Goal: Information Seeking & Learning: Learn about a topic

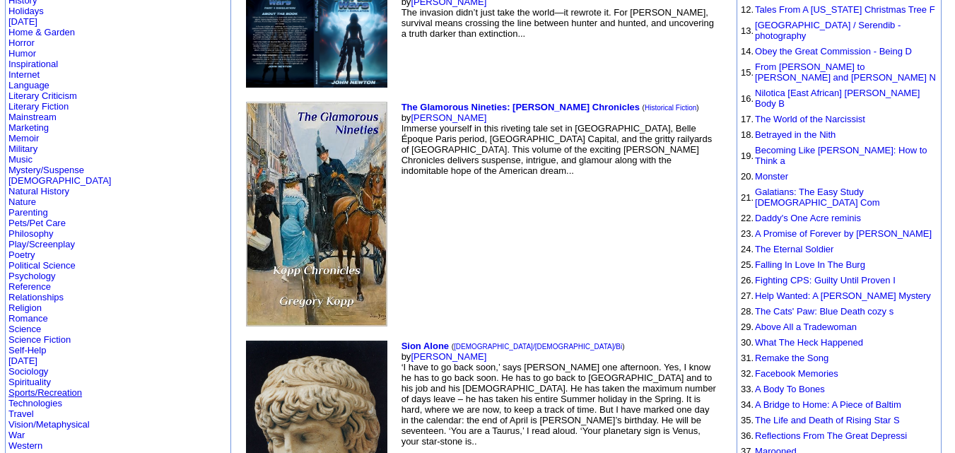
scroll to position [359, 0]
click at [37, 314] on link "Romance" at bounding box center [28, 319] width 40 height 11
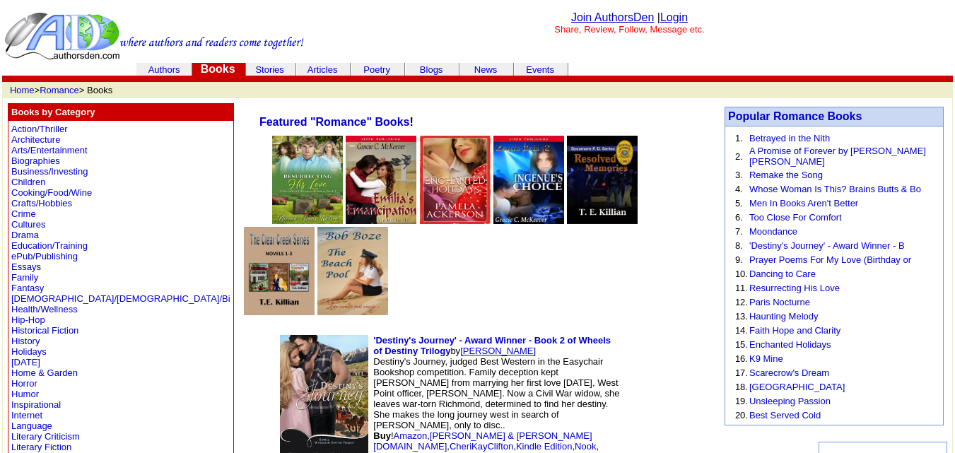
click at [460, 346] on link "Cheri Clifton" at bounding box center [498, 351] width 76 height 11
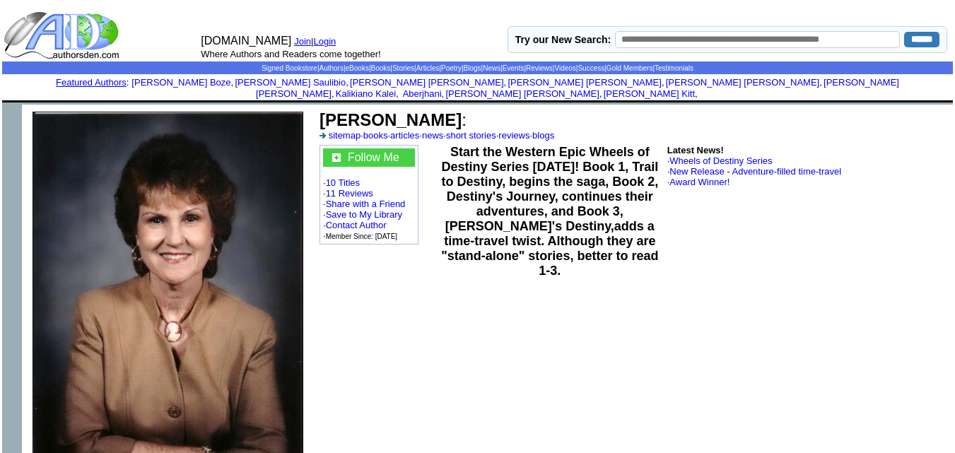
click at [387, 112] on b "Cheri Kay Clifton" at bounding box center [390, 119] width 142 height 19
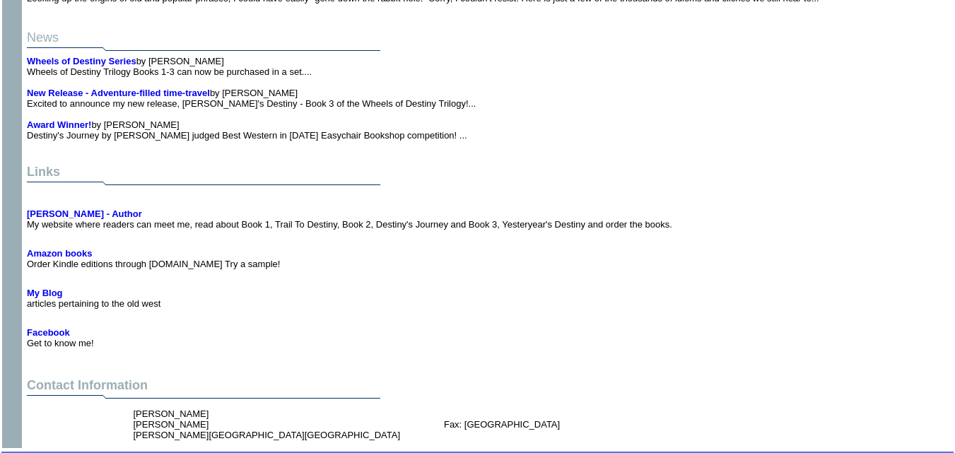
scroll to position [2190, 0]
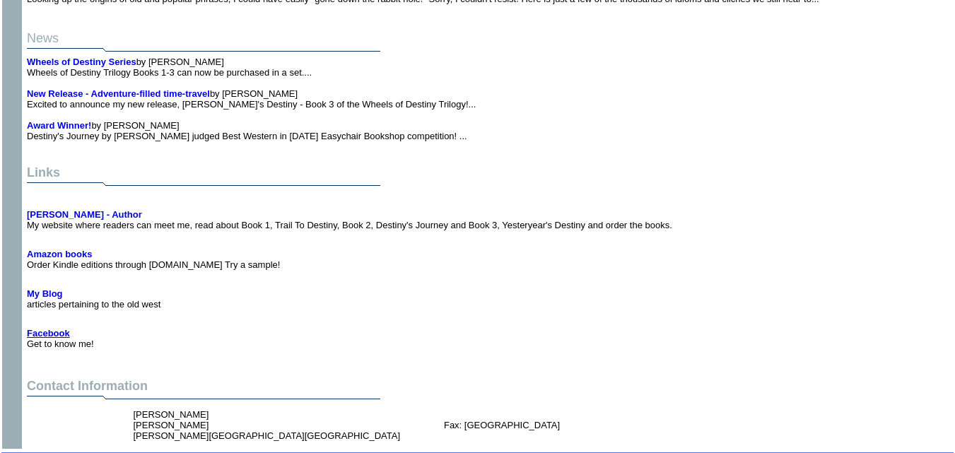
click at [49, 328] on b "Facebook" at bounding box center [48, 333] width 43 height 11
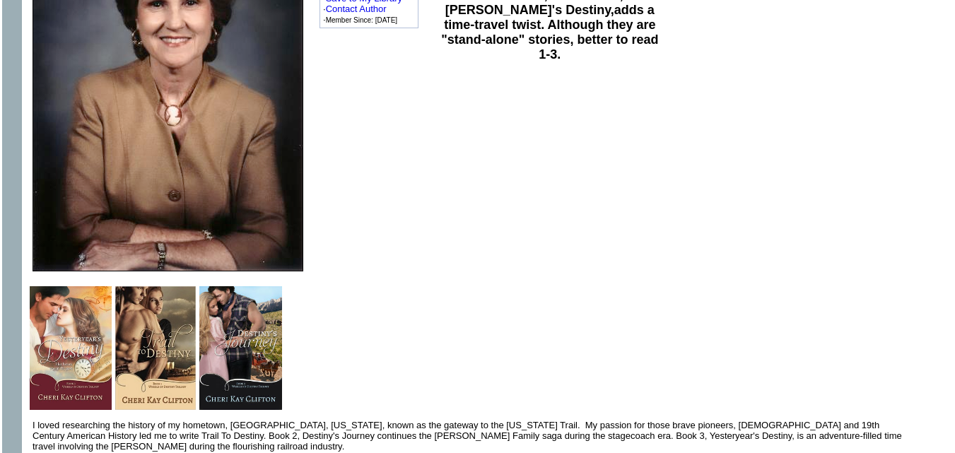
scroll to position [0, 0]
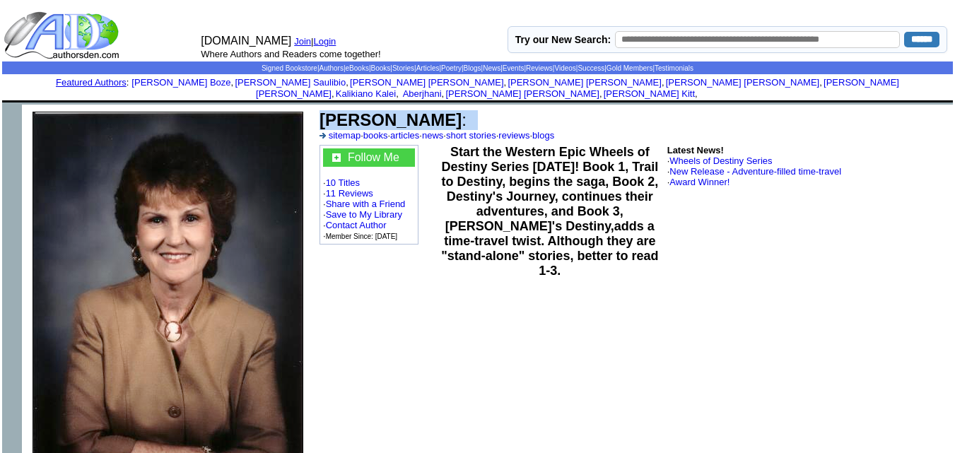
copy td "Cheri Kay Clifton :"
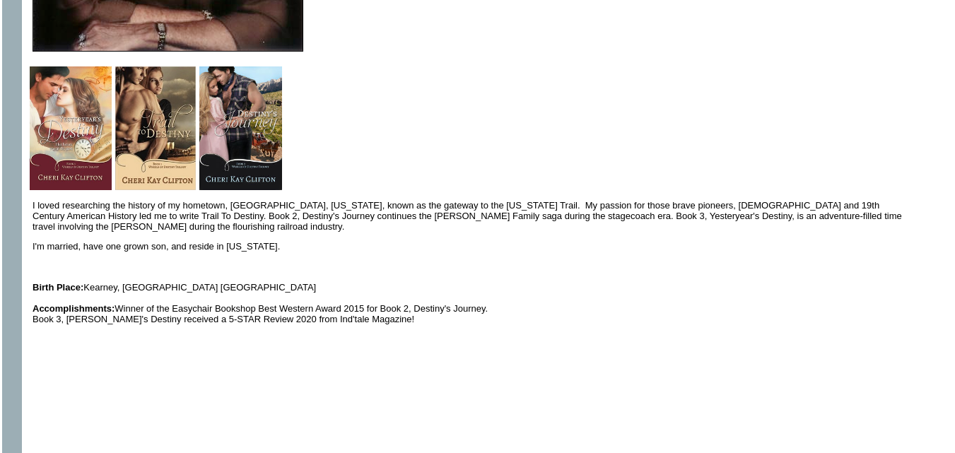
scroll to position [437, 0]
click at [73, 147] on img at bounding box center [71, 128] width 82 height 124
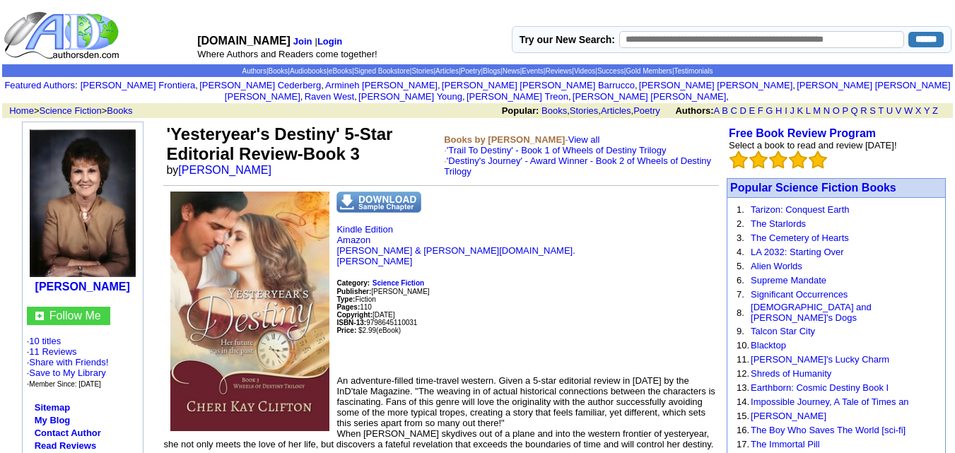
drag, startPoint x: 170, startPoint y: 121, endPoint x: 266, endPoint y: 149, distance: 100.9
click at [268, 163] on td "'Yesteryear's Destiny' 5-Star Editorial Review-Book 3 by Cheri Kay Clifton" at bounding box center [302, 151] width 278 height 58
copy td "Yesteryear's Destiny' 5-Star Editorial Review-Book 3 by Cheri Kay Clifton"
drag, startPoint x: 429, startPoint y: 223, endPoint x: 401, endPoint y: 151, distance: 76.5
click at [401, 151] on td "'Yesteryear's Destiny' 5-Star Editorial Review-Book 3 by Cheri Kay Clifton" at bounding box center [302, 151] width 278 height 58
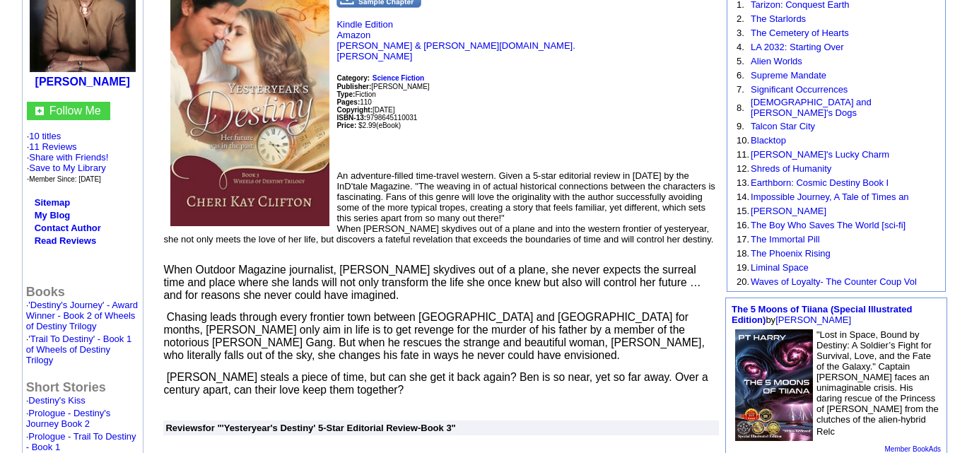
scroll to position [206, 0]
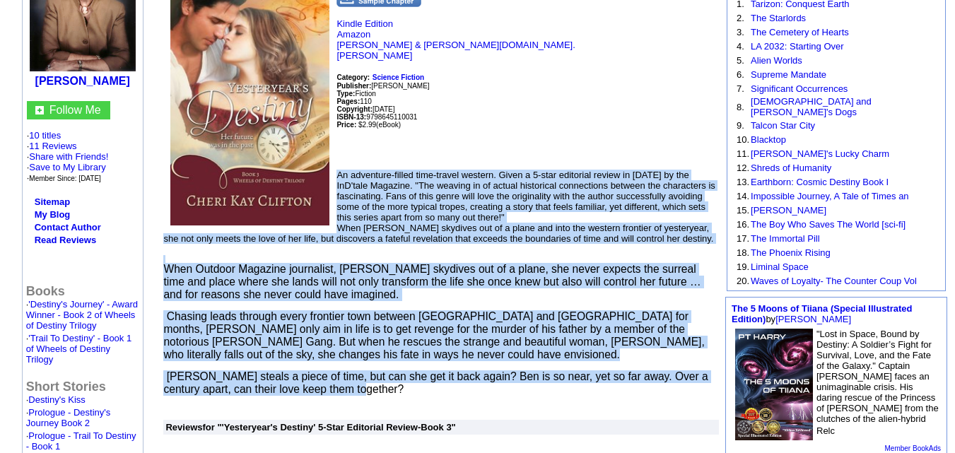
drag, startPoint x: 338, startPoint y: 165, endPoint x: 435, endPoint y: 377, distance: 234.0
click at [435, 377] on td "Kindle Edition Amazon Barnes & Noble.com. Cheri Kay Clifton Category: Science F…" at bounding box center [440, 191] width 555 height 410
copy td "An adventure-filled time-travel western. Given a 5-star editorial review in 202…"
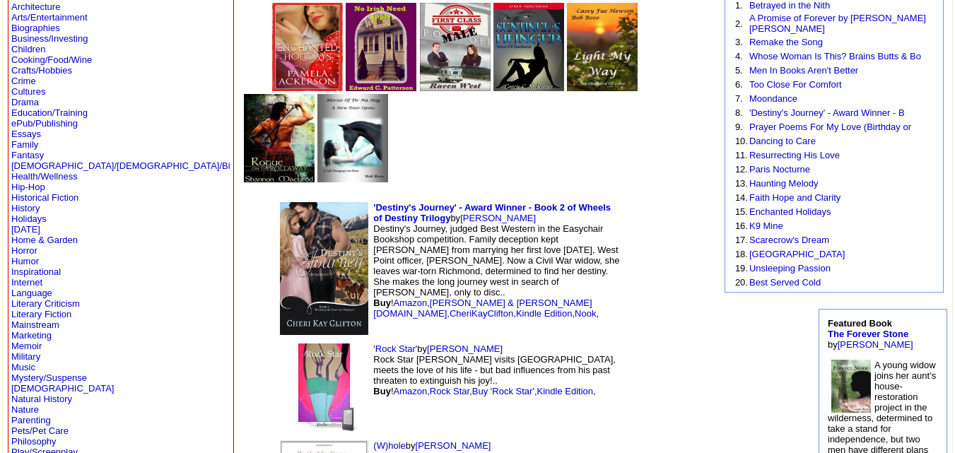
scroll to position [134, 0]
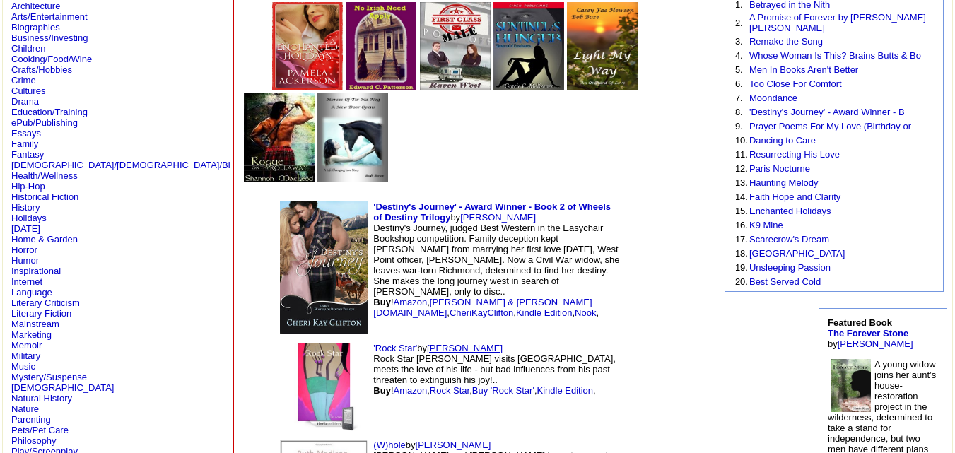
click at [427, 343] on link "[PERSON_NAME]" at bounding box center [465, 348] width 76 height 11
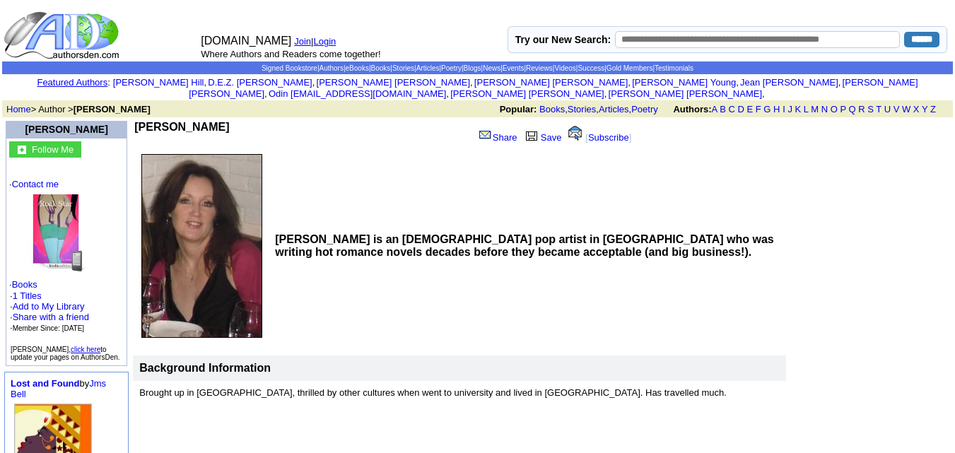
click at [186, 121] on b "Lara Adams" at bounding box center [181, 127] width 95 height 12
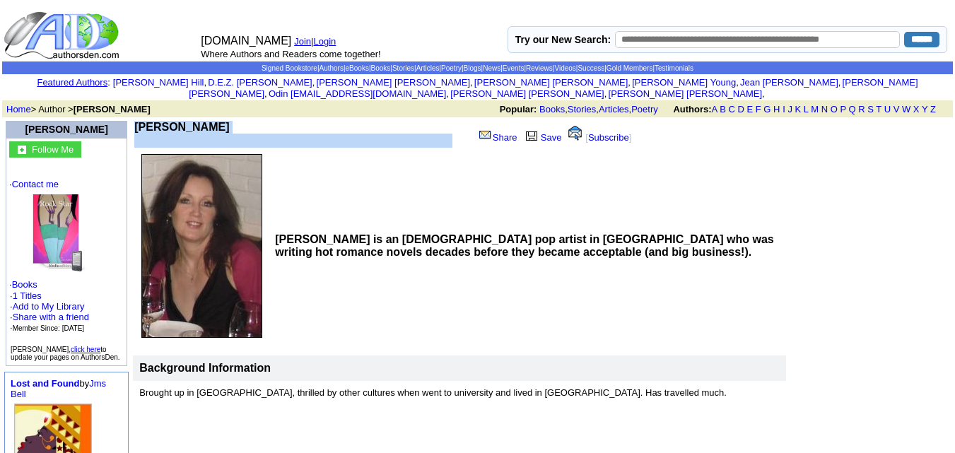
click at [186, 121] on b "Lara Adams" at bounding box center [181, 127] width 95 height 12
copy td "Lara Adams"
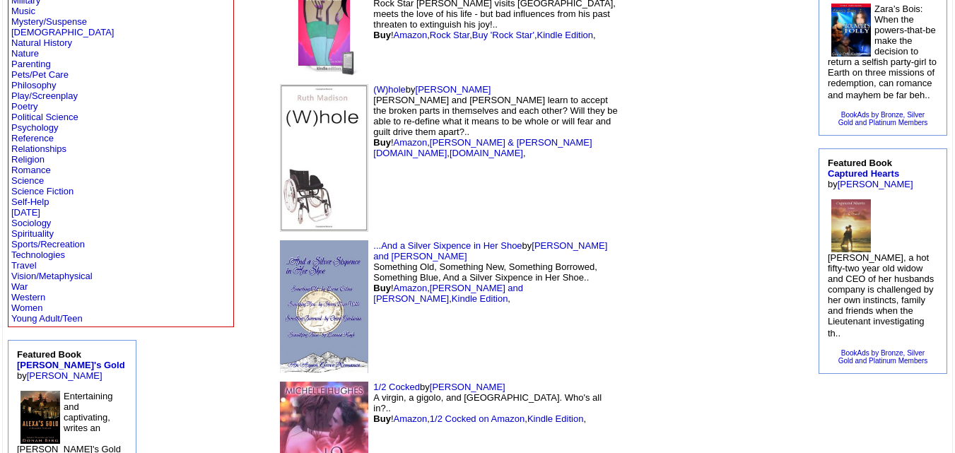
scroll to position [357, 0]
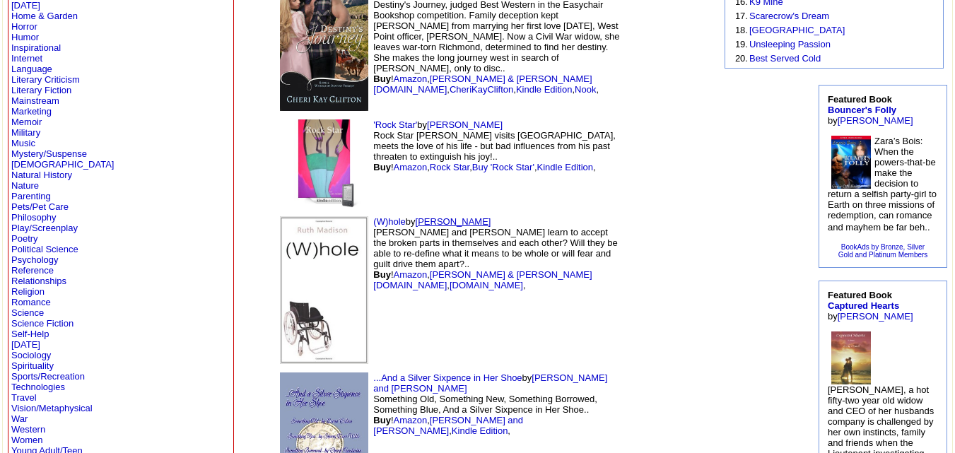
click at [416, 216] on link "[PERSON_NAME]" at bounding box center [454, 221] width 76 height 11
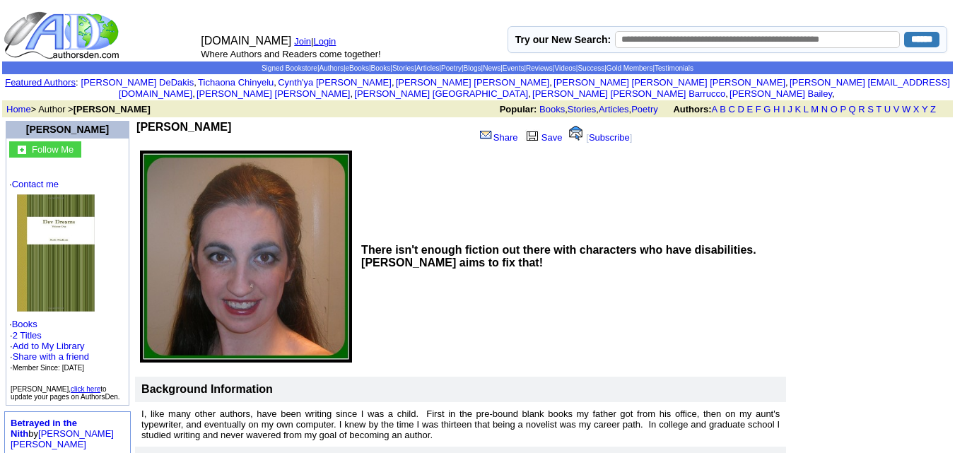
click at [167, 121] on b "[PERSON_NAME]" at bounding box center [183, 127] width 95 height 12
click at [167, 121] on b "Ruth Madison" at bounding box center [183, 127] width 95 height 12
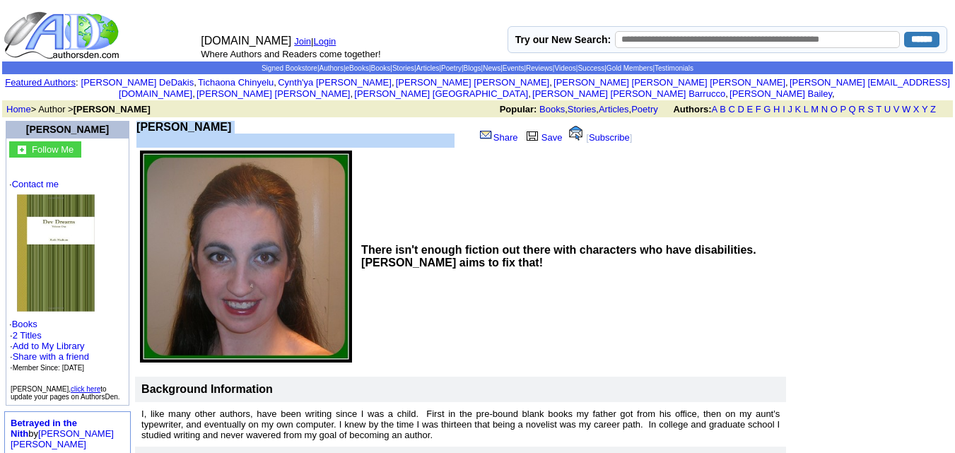
click at [167, 121] on b "Ruth Madison" at bounding box center [183, 127] width 95 height 12
copy td "Ruth Madison"
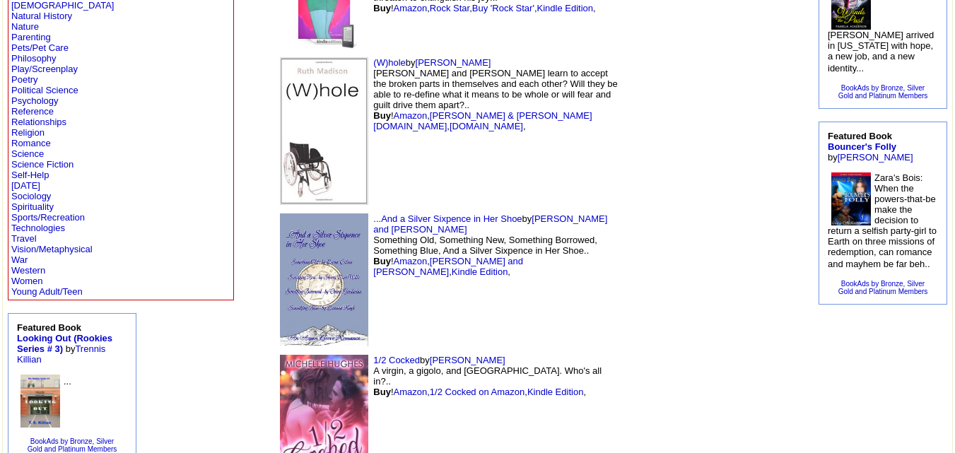
scroll to position [517, 0]
click at [498, 213] on link "[PERSON_NAME] and [PERSON_NAME]" at bounding box center [490, 223] width 234 height 21
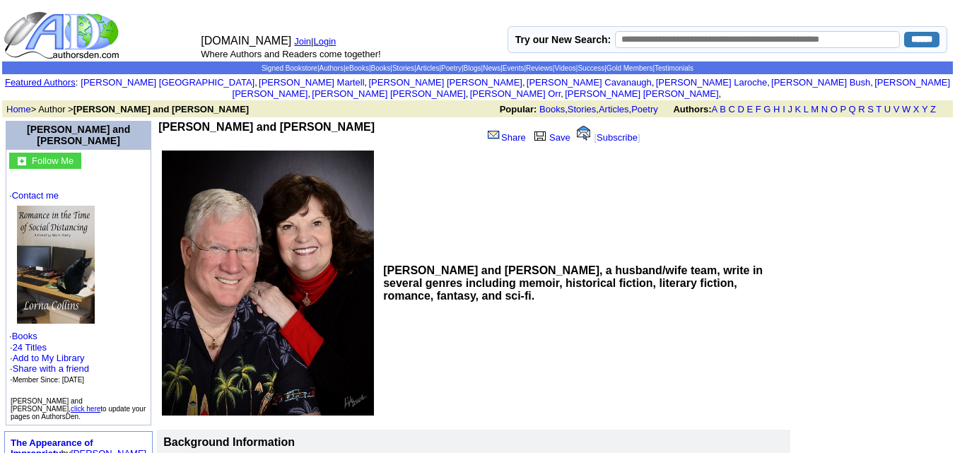
click at [257, 121] on b "Larry K. and Lorna Collins" at bounding box center [266, 127] width 216 height 12
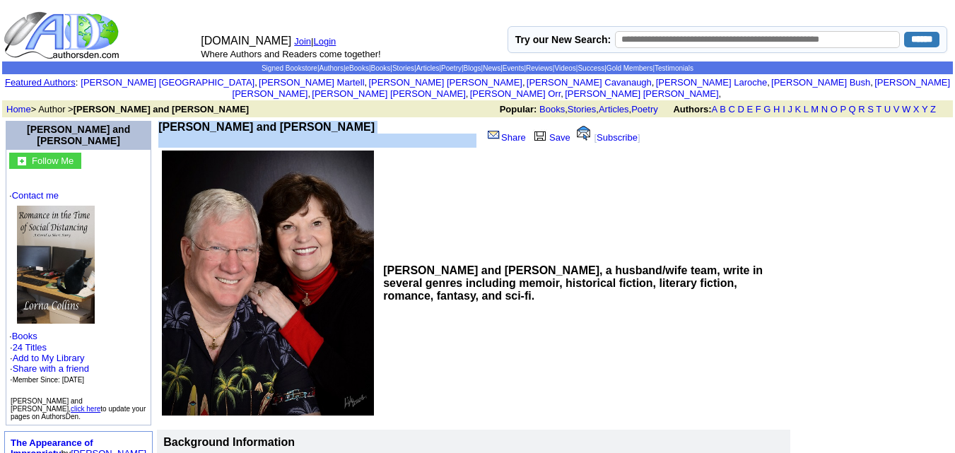
click at [257, 121] on b "Larry K. and Lorna Collins" at bounding box center [266, 127] width 216 height 12
copy td "Larry K. and Lorna Collins"
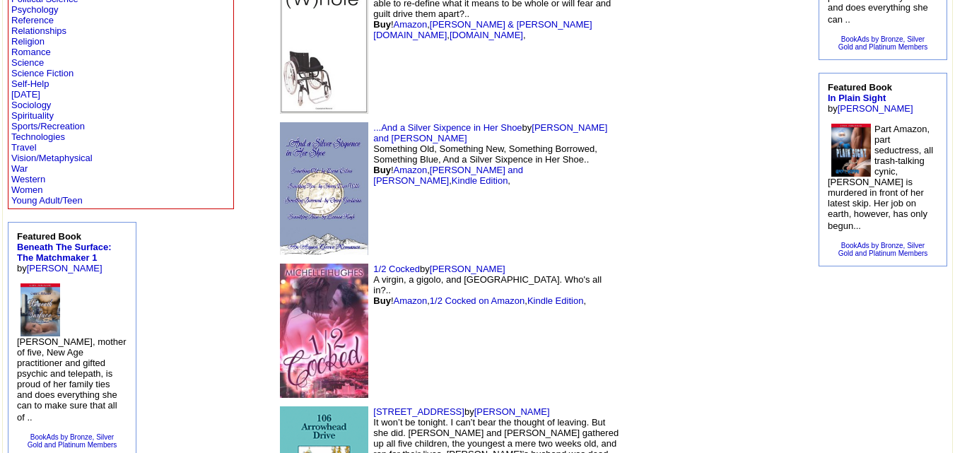
scroll to position [630, 0]
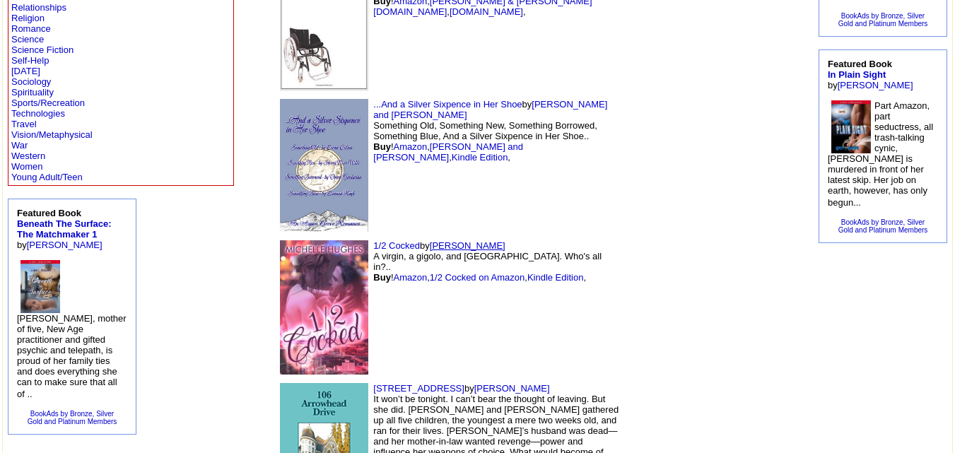
click at [430, 240] on link "[PERSON_NAME]" at bounding box center [468, 245] width 76 height 11
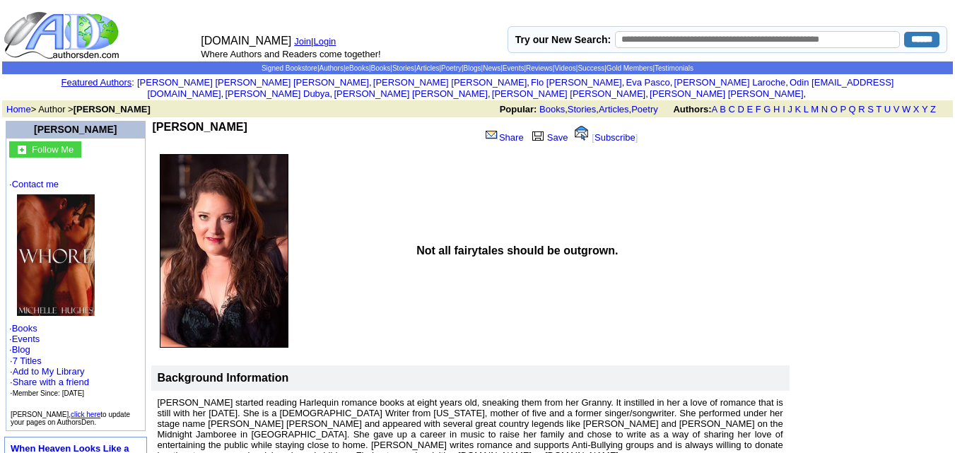
click at [199, 121] on b "[PERSON_NAME]" at bounding box center [200, 127] width 95 height 12
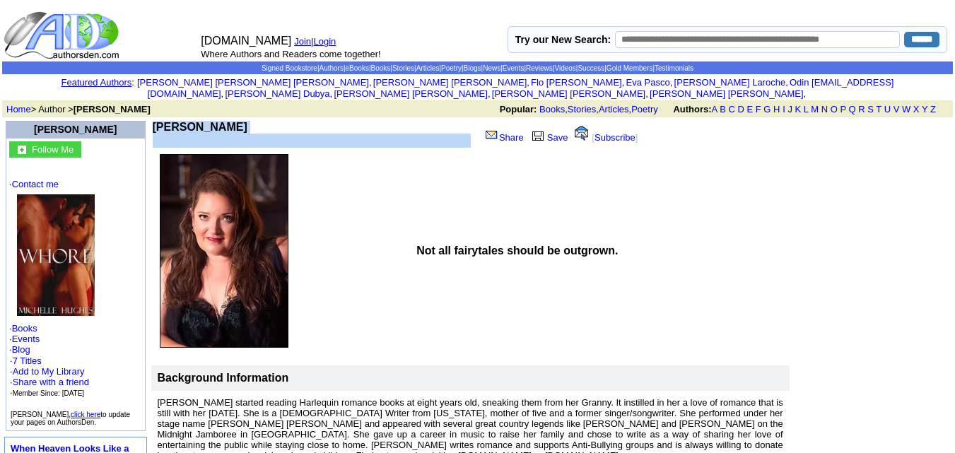
click at [199, 121] on b "[PERSON_NAME]" at bounding box center [200, 127] width 95 height 12
copy td "[PERSON_NAME]"
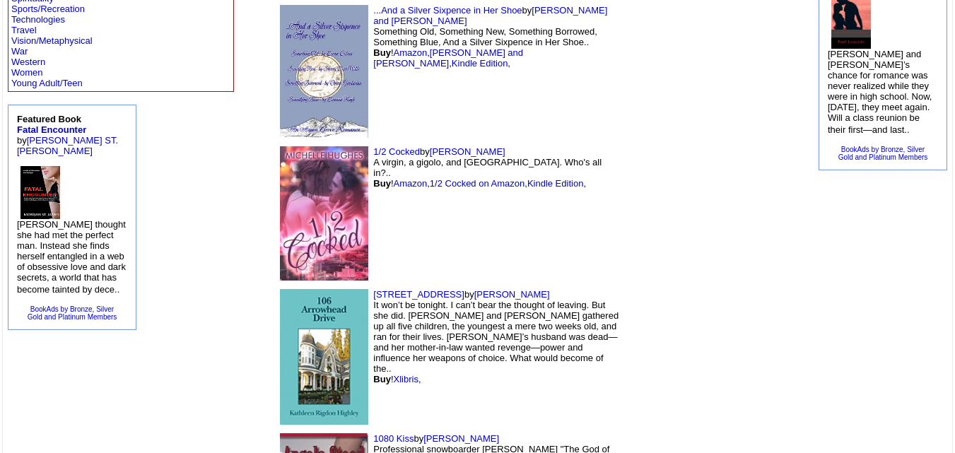
scroll to position [725, 0]
click at [474, 288] on link "Kathleen Highley" at bounding box center [512, 293] width 76 height 11
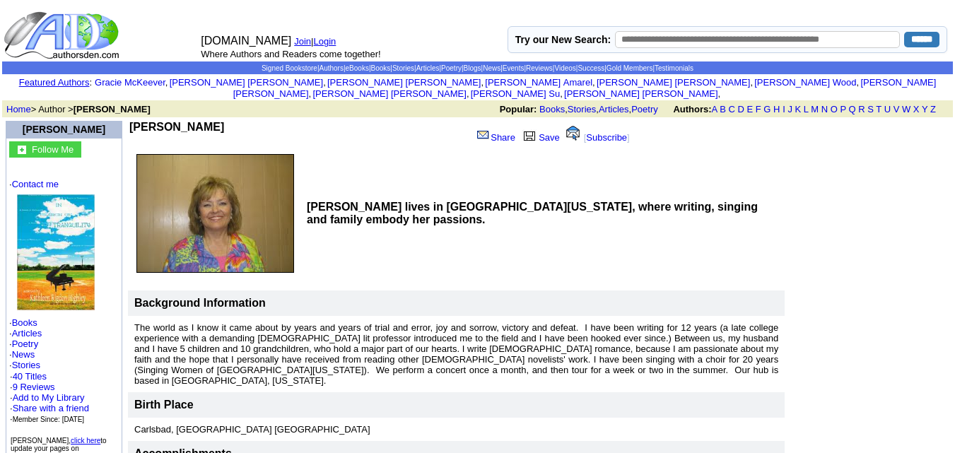
click at [224, 121] on b "Kathleen Rigdon Highley" at bounding box center [176, 127] width 95 height 12
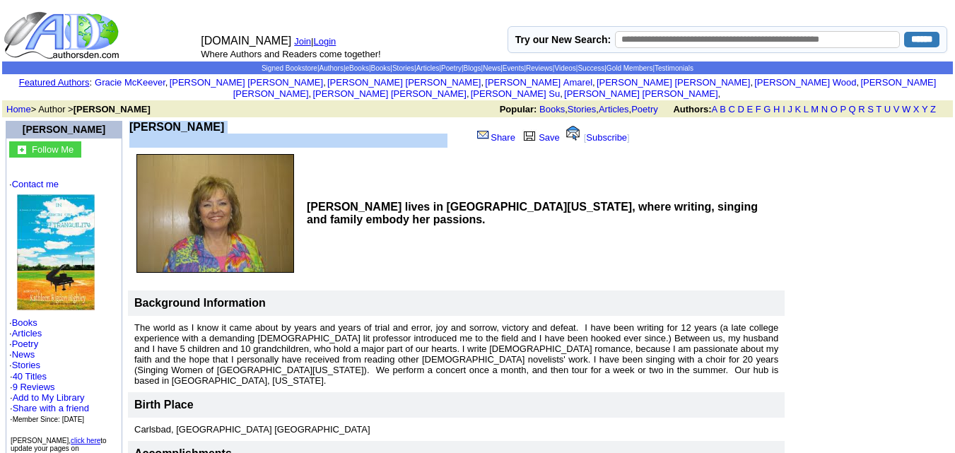
click at [224, 121] on b "Kathleen Rigdon Highley" at bounding box center [176, 127] width 95 height 12
copy td "Kathleen Rigdon Highley"
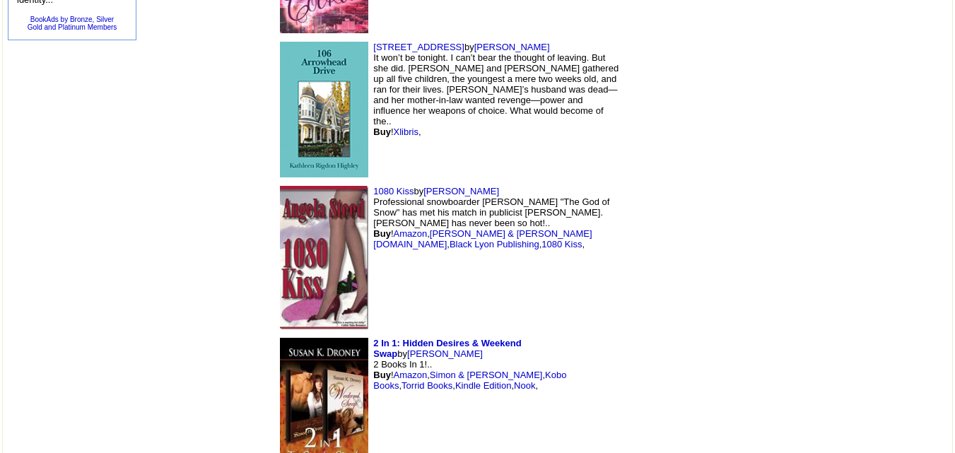
scroll to position [972, 0]
click at [423, 185] on link "[PERSON_NAME]" at bounding box center [461, 190] width 76 height 11
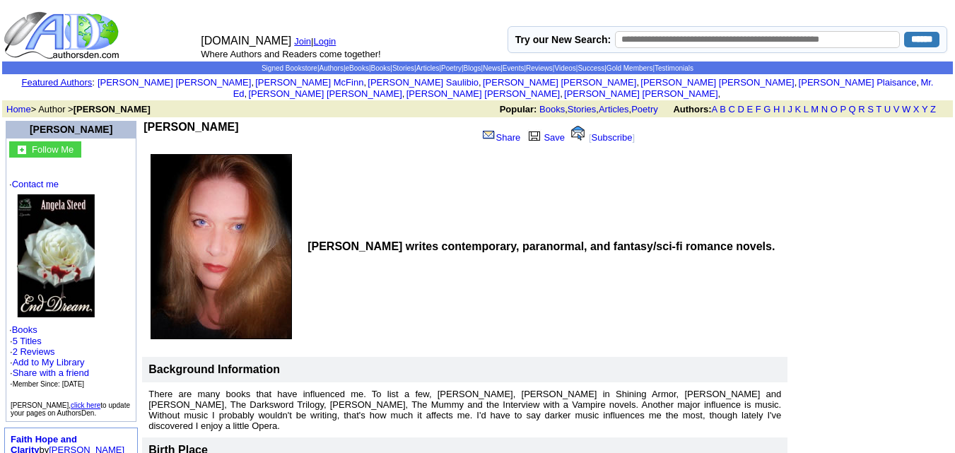
click at [177, 121] on b "[PERSON_NAME]" at bounding box center [190, 127] width 95 height 12
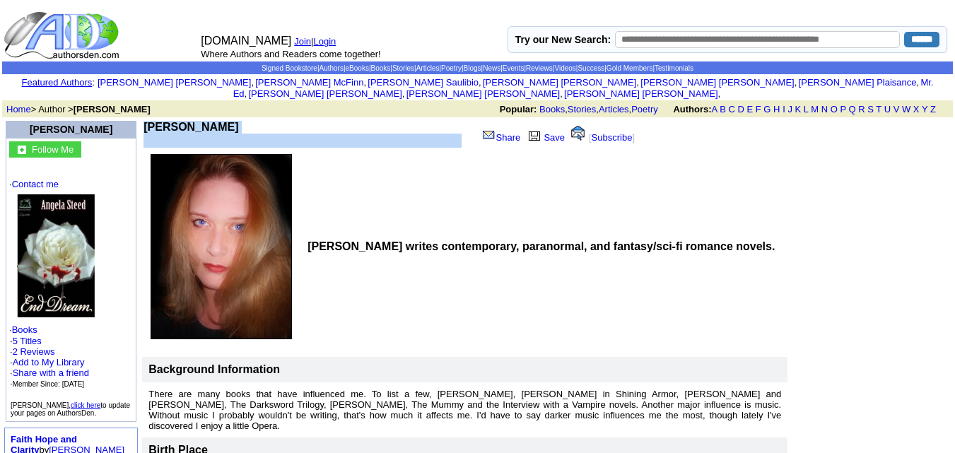
click at [177, 121] on b "[PERSON_NAME]" at bounding box center [190, 127] width 95 height 12
copy td "[PERSON_NAME]"
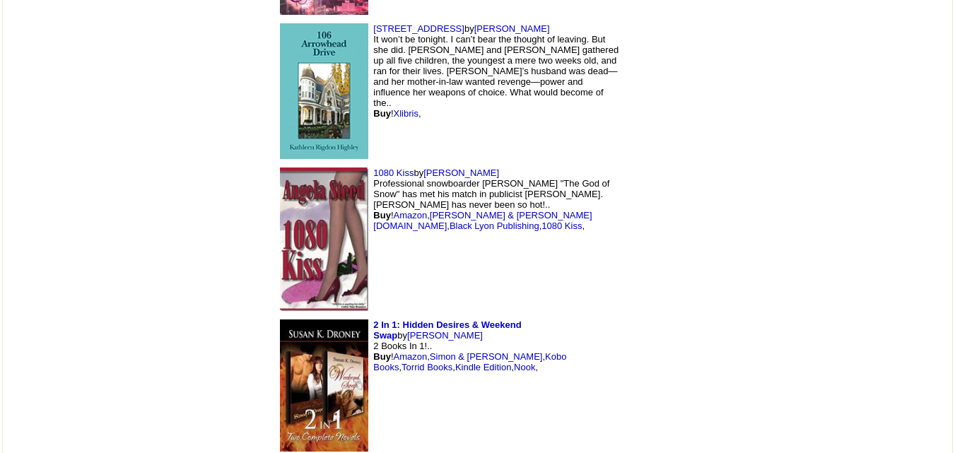
scroll to position [991, 0]
click at [481, 329] on link "[PERSON_NAME]" at bounding box center [445, 334] width 76 height 11
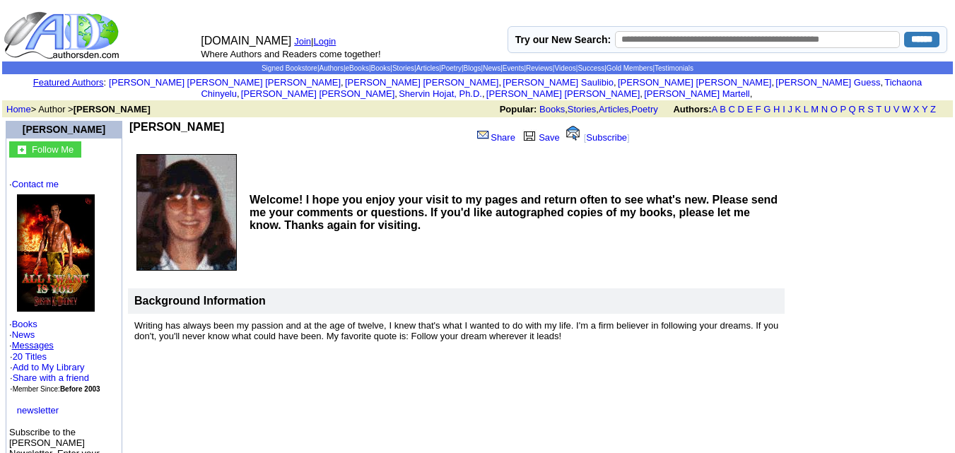
click at [166, 121] on b "Susan K Droney" at bounding box center [176, 127] width 95 height 12
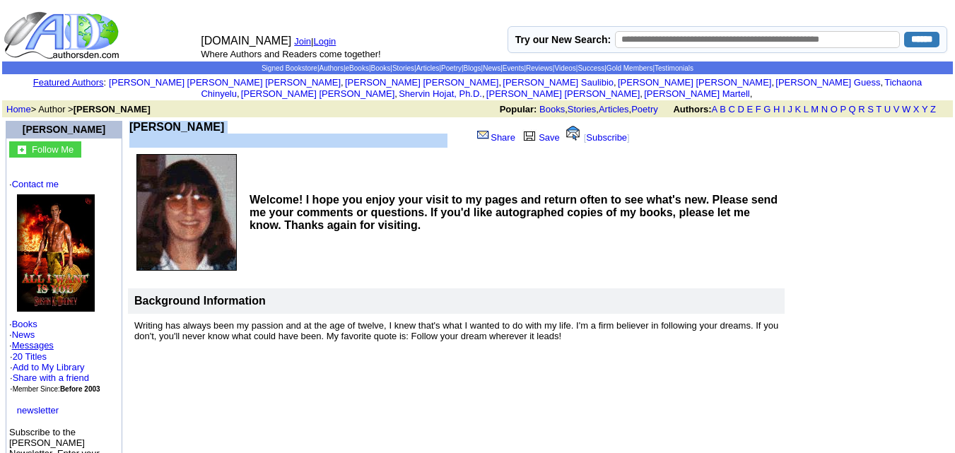
click at [166, 121] on b "Susan K Droney" at bounding box center [176, 127] width 95 height 12
copy td "Susan K Droney"
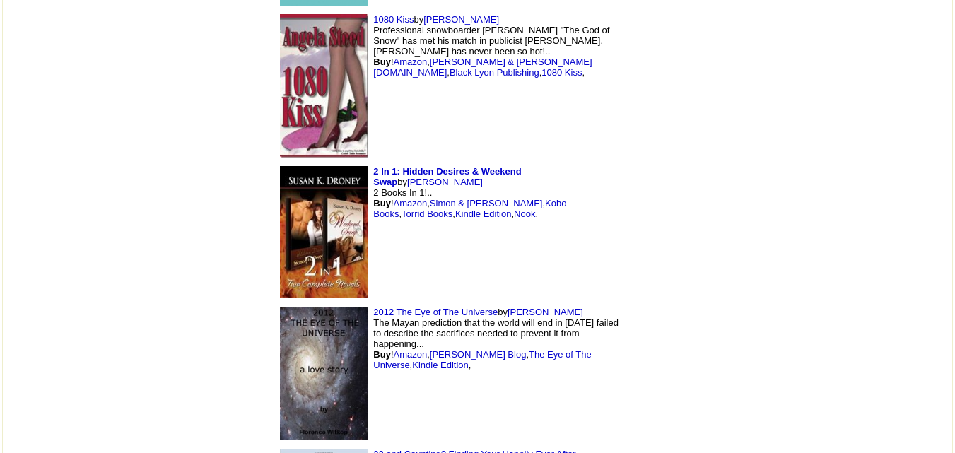
scroll to position [1175, 0]
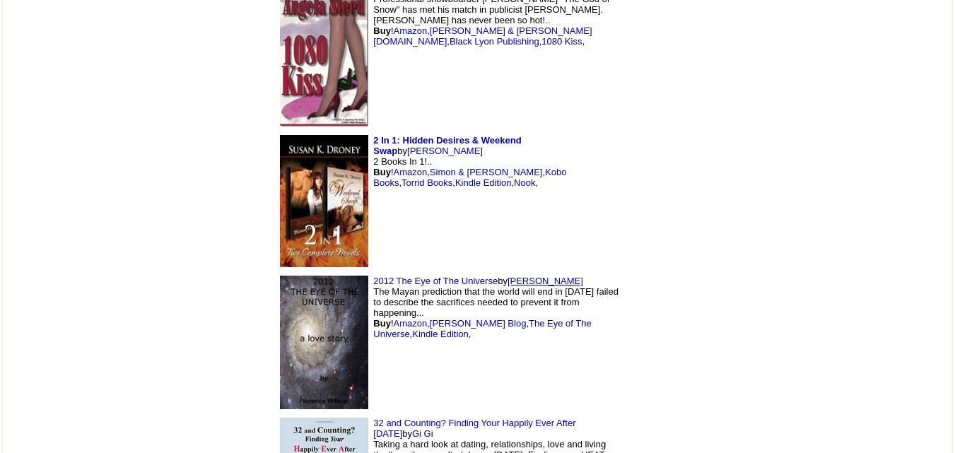
click at [507, 276] on link "Florence Witkop" at bounding box center [545, 281] width 76 height 11
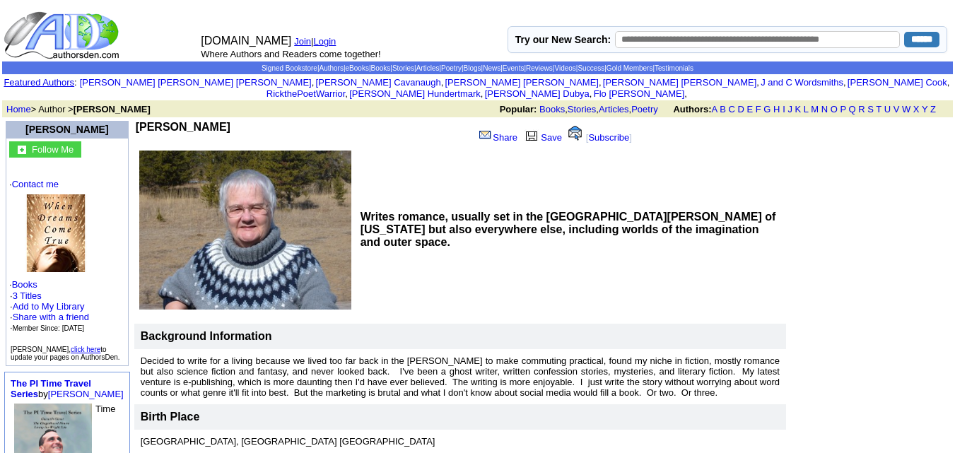
click at [160, 121] on b "[PERSON_NAME]" at bounding box center [183, 127] width 95 height 12
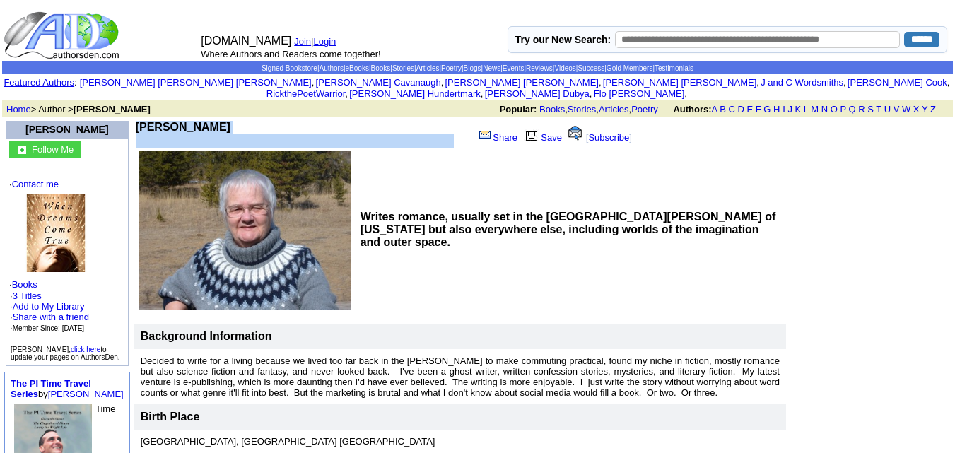
click at [160, 121] on b "[PERSON_NAME]" at bounding box center [183, 127] width 95 height 12
copy td "[PERSON_NAME]"
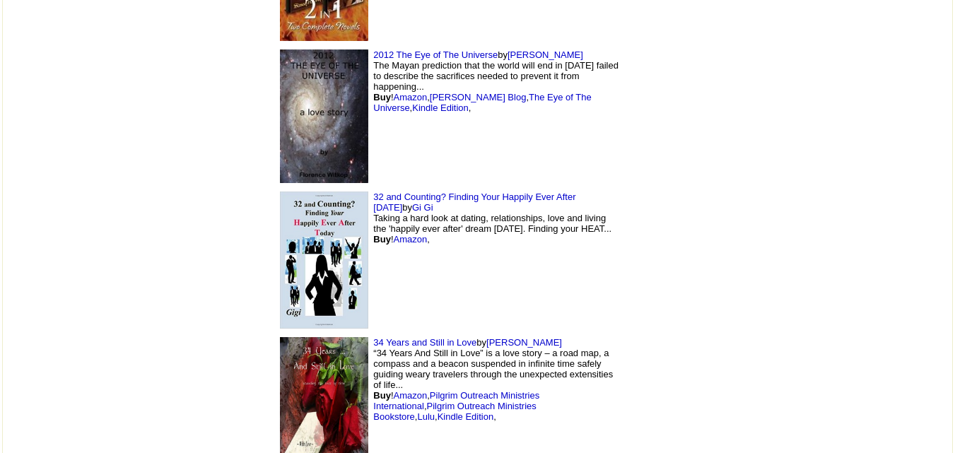
scroll to position [1401, 0]
click at [433, 201] on link "Gi Gi" at bounding box center [422, 206] width 21 height 11
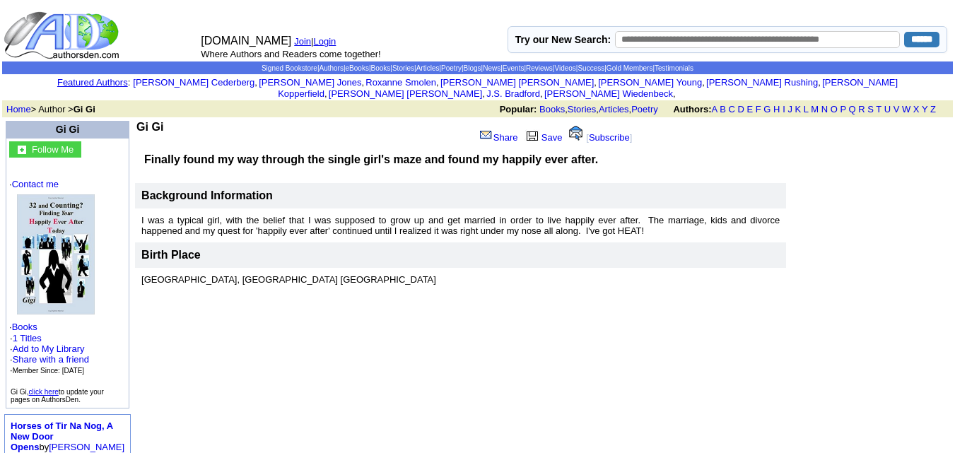
click at [148, 121] on b "Gi Gi" at bounding box center [149, 127] width 27 height 12
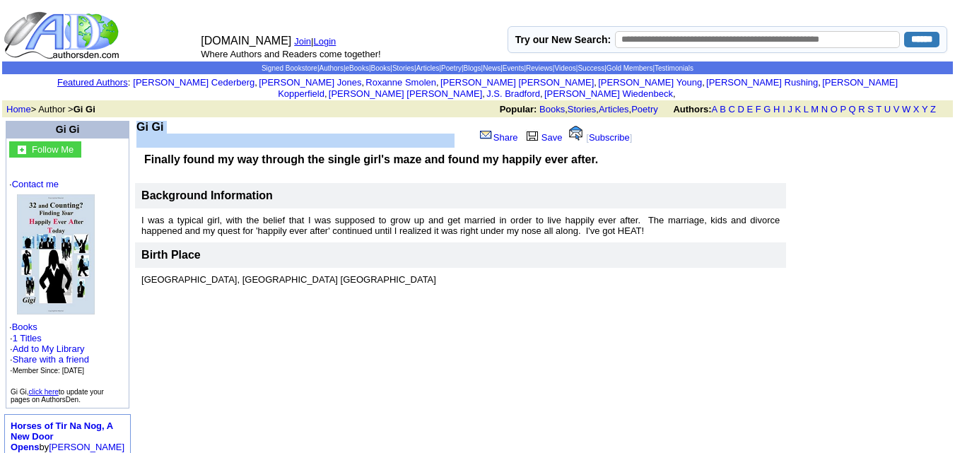
click at [148, 121] on b "Gi Gi" at bounding box center [149, 127] width 27 height 12
copy td "Gi Gi"
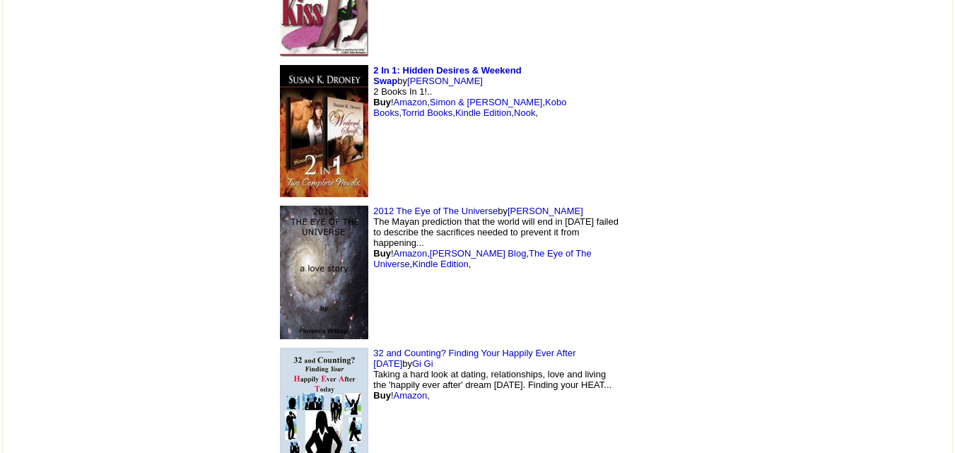
scroll to position [1232, 0]
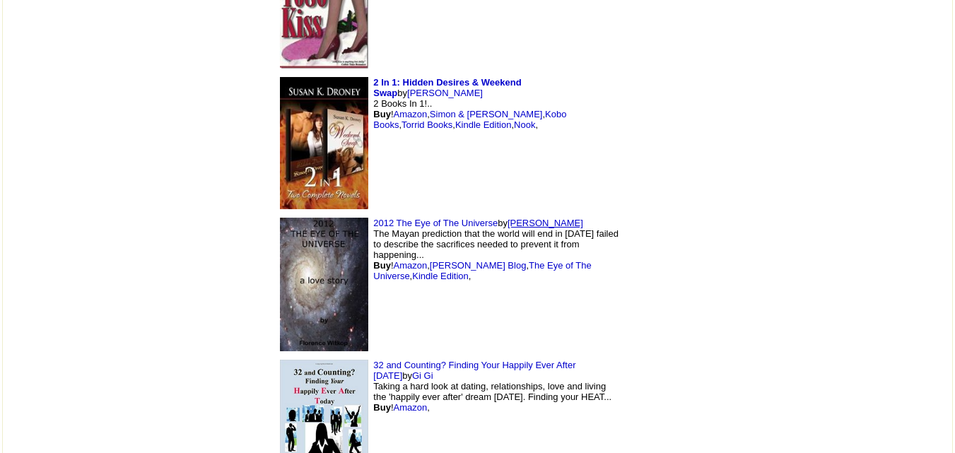
click at [507, 218] on link "Florence Witkop" at bounding box center [545, 223] width 76 height 11
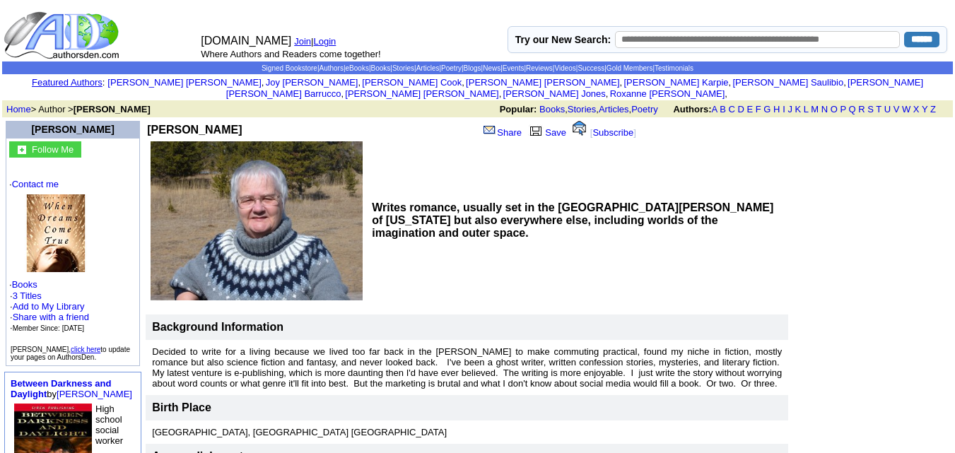
click at [44, 245] on img at bounding box center [56, 233] width 78 height 78
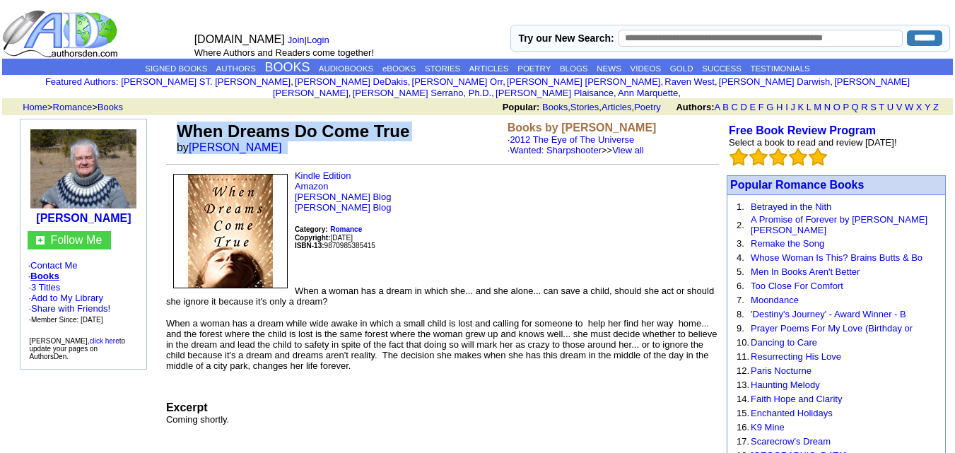
drag, startPoint x: 177, startPoint y: 114, endPoint x: 280, endPoint y: 147, distance: 108.4
click at [280, 147] on td "When Dreams Do Come True by [PERSON_NAME]" at bounding box center [339, 139] width 331 height 40
copy td "When Dreams Do Come True by [PERSON_NAME]"
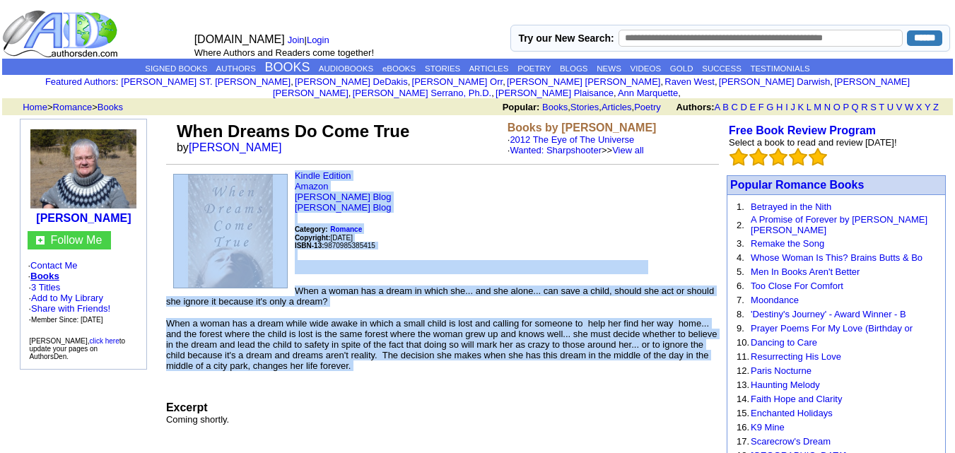
drag, startPoint x: 293, startPoint y: 278, endPoint x: 351, endPoint y: 362, distance: 101.5
click at [351, 362] on td "Kindle Edition Amazon [PERSON_NAME] Blog [PERSON_NAME] Blog Category: Romance C…" at bounding box center [442, 297] width 553 height 254
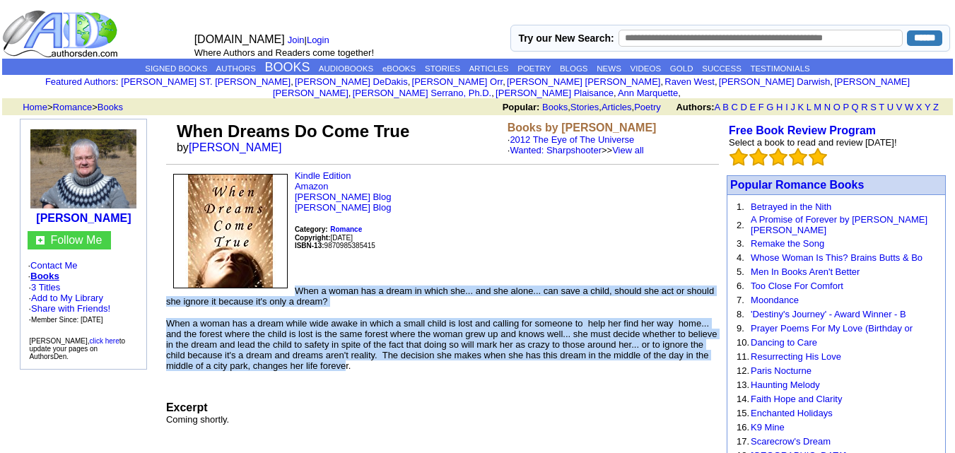
drag, startPoint x: 296, startPoint y: 281, endPoint x: 348, endPoint y: 357, distance: 92.1
click at [348, 357] on td "Kindle Edition Amazon [PERSON_NAME] Blog [PERSON_NAME] Blog Category: Romance C…" at bounding box center [442, 297] width 553 height 254
copy td "When a woman has a dream in which she... and she alone... can save a child, sho…"
